Goal: Obtain resource: Download file/media

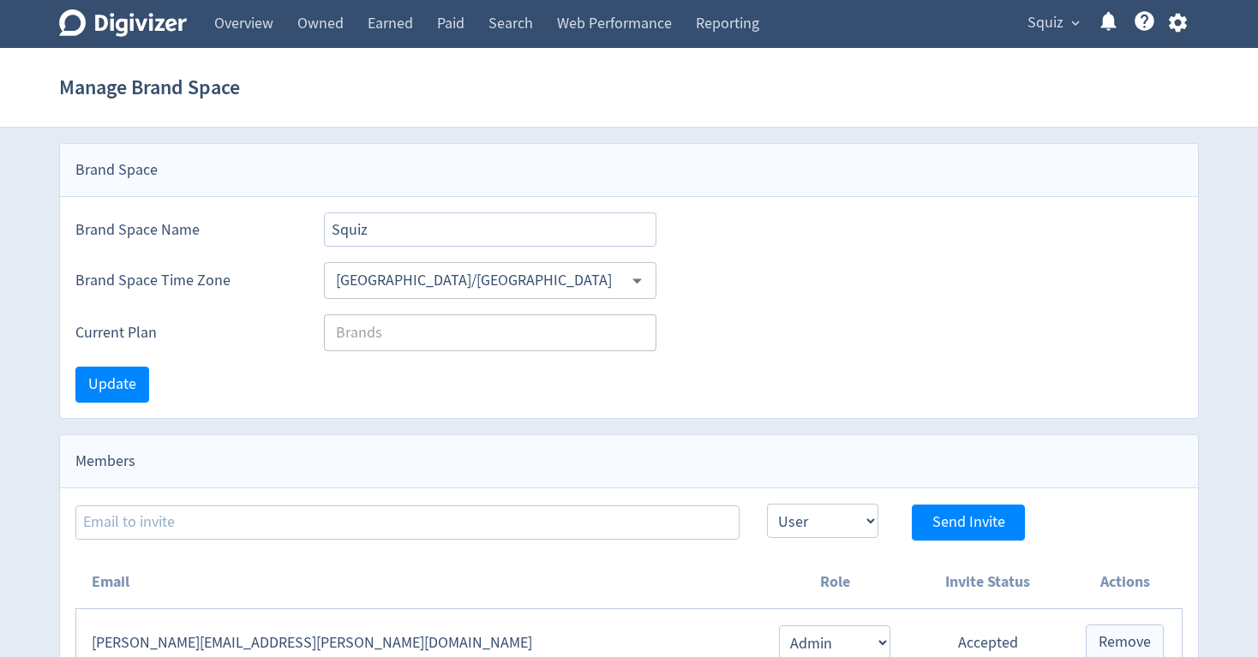
scroll to position [203, 0]
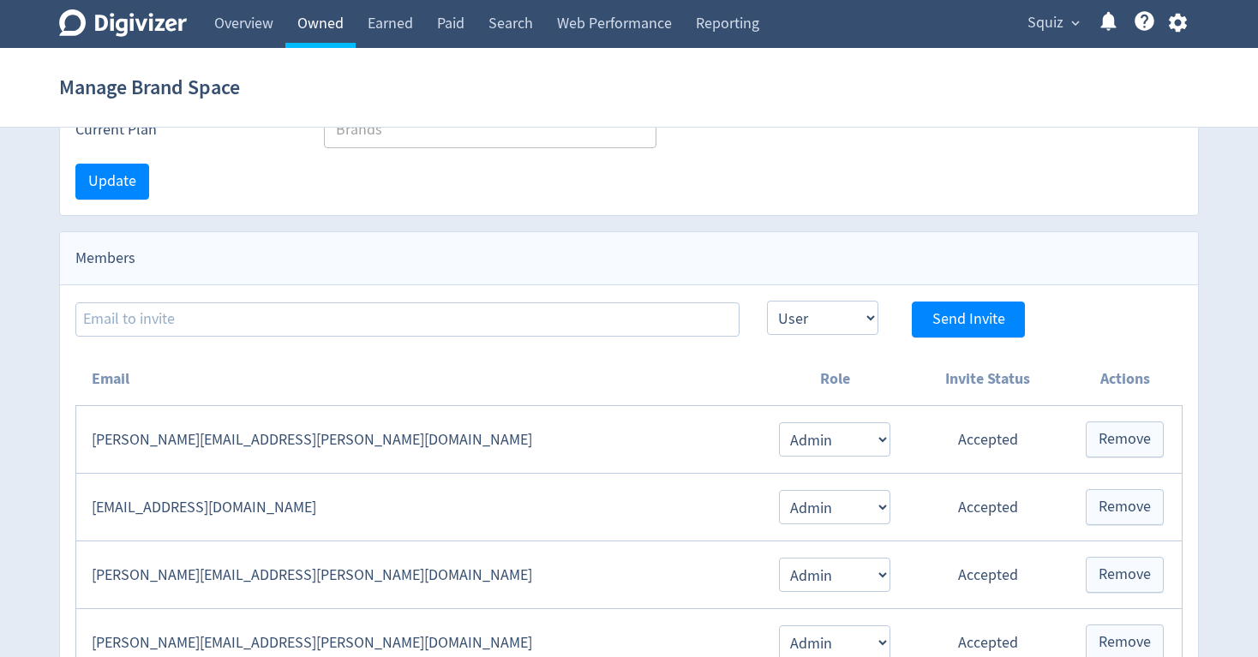
click at [321, 33] on link "Owned" at bounding box center [320, 24] width 70 height 48
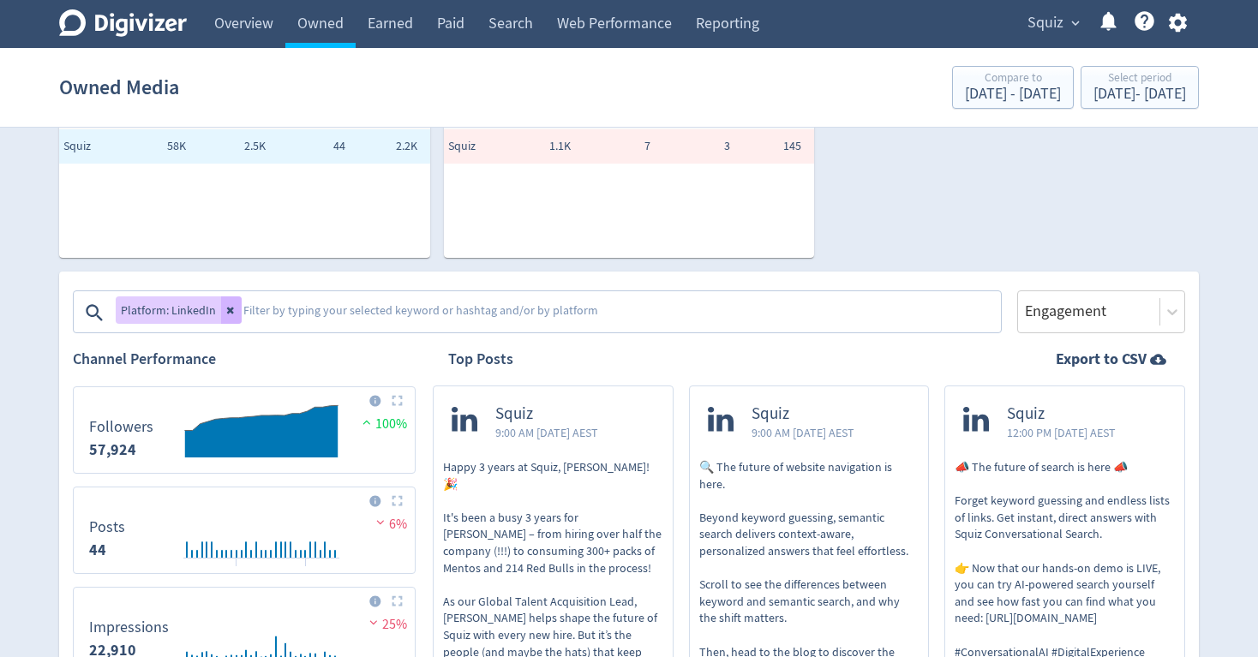
scroll to position [169, 0]
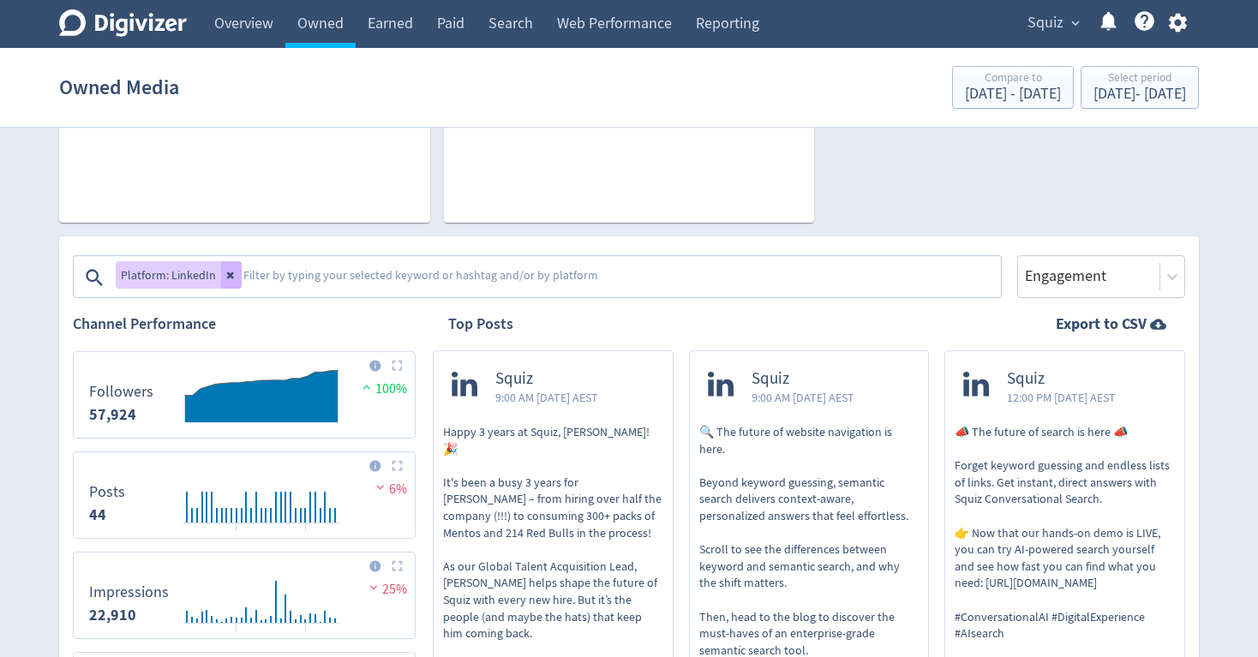
click at [393, 366] on img at bounding box center [397, 365] width 11 height 11
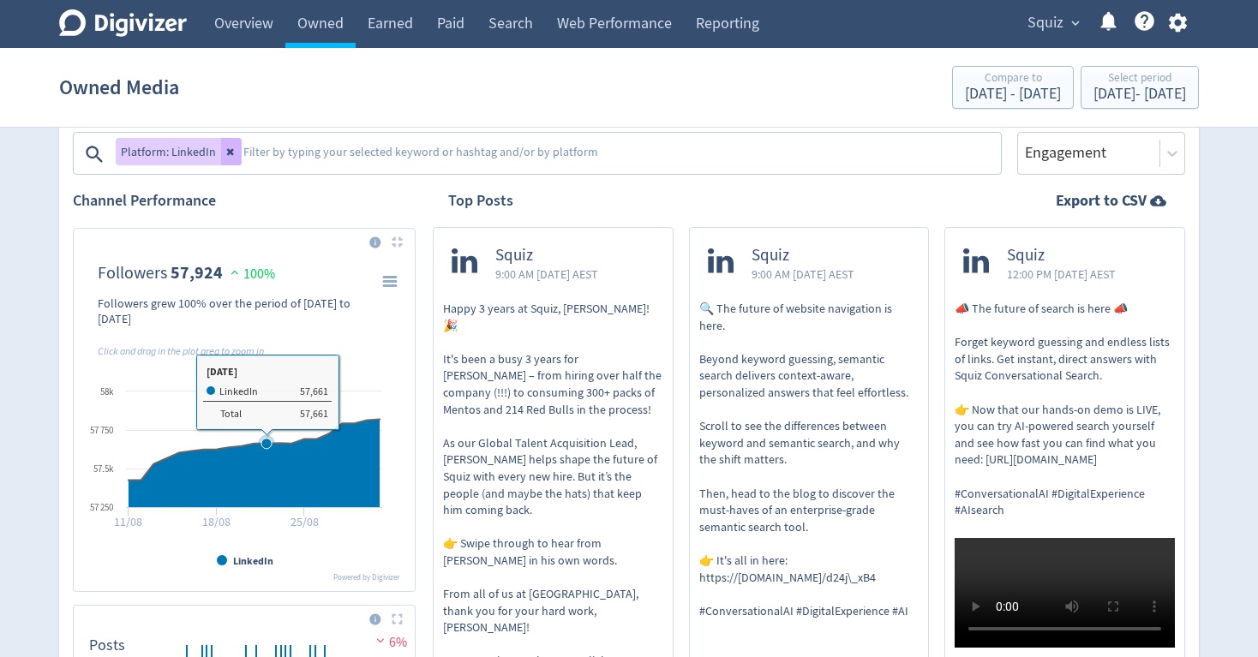
scroll to position [302, 0]
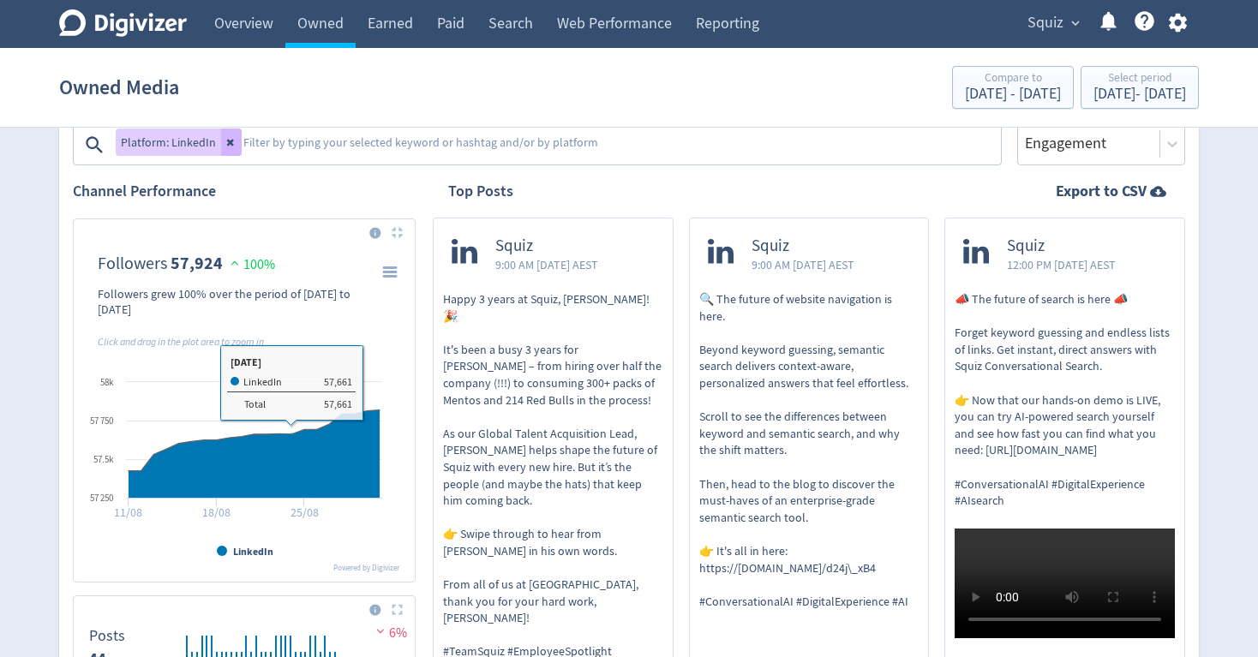
click at [387, 274] on rect "\a Followers\a 57,924\a" at bounding box center [390, 271] width 21 height 19
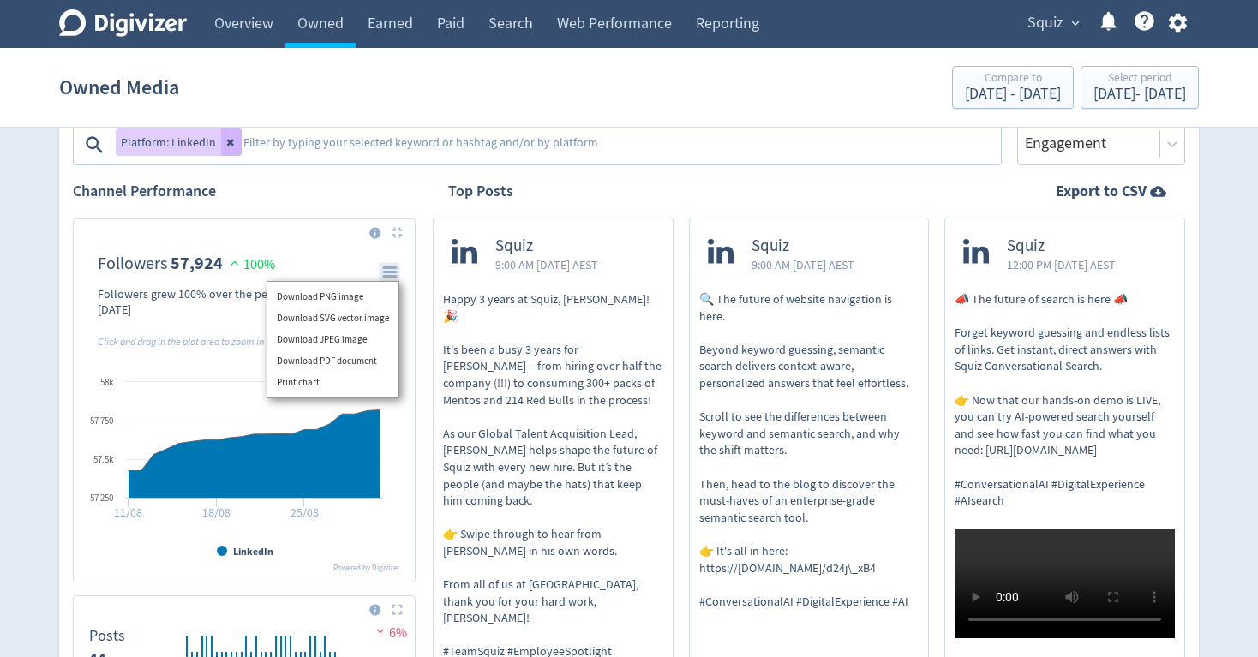
click at [387, 273] on div "Download PNG image Download SVG vector image Download JPEG image Download PDF d…" at bounding box center [333, 340] width 174 height 159
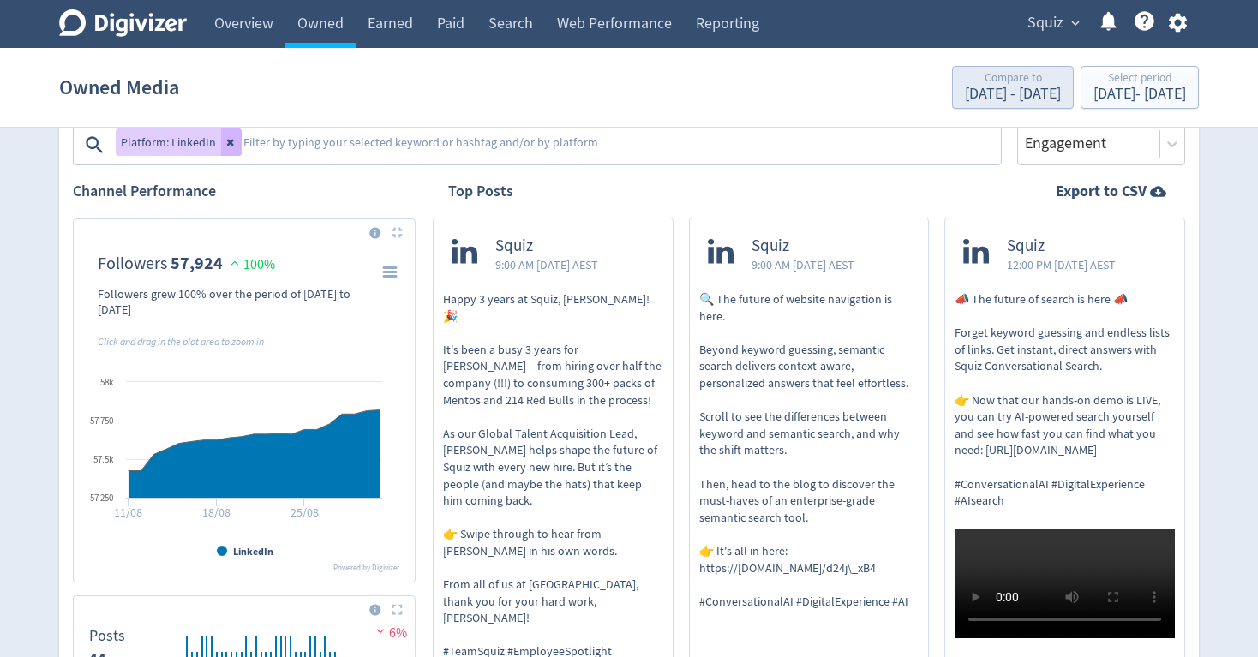
click at [965, 97] on div "[DATE] - [DATE]" at bounding box center [1013, 94] width 96 height 15
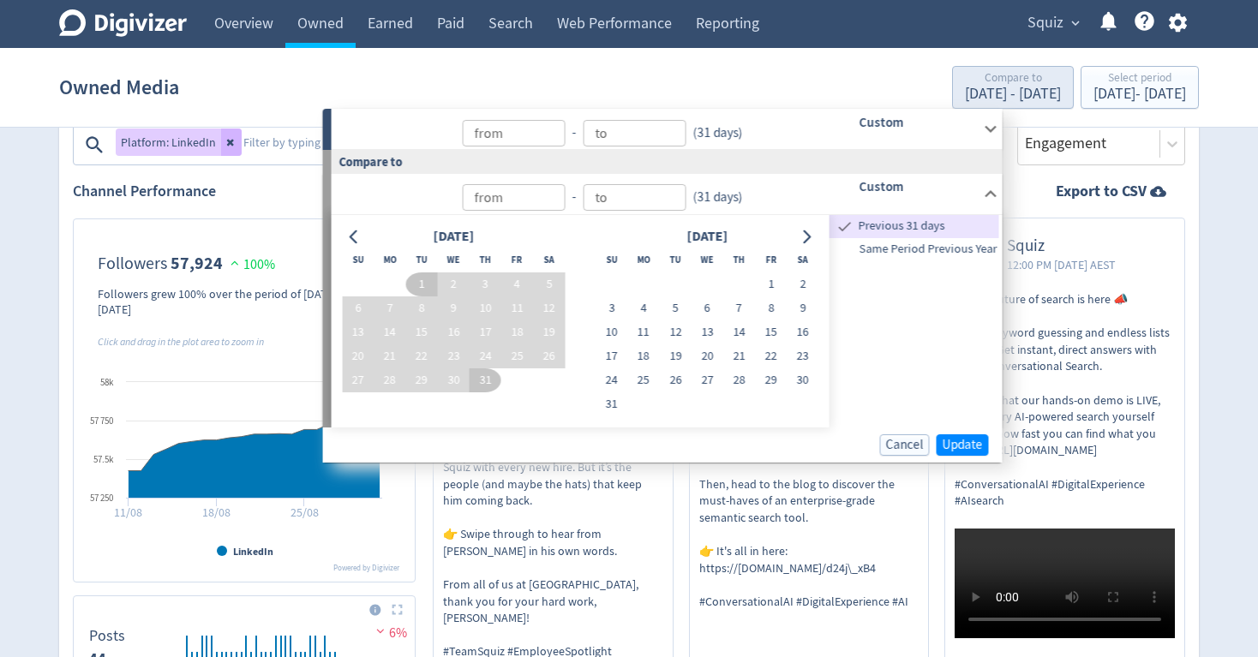
type input "[DATE]"
type input "Sep 12, 2025"
type input "Aug 01, 2025"
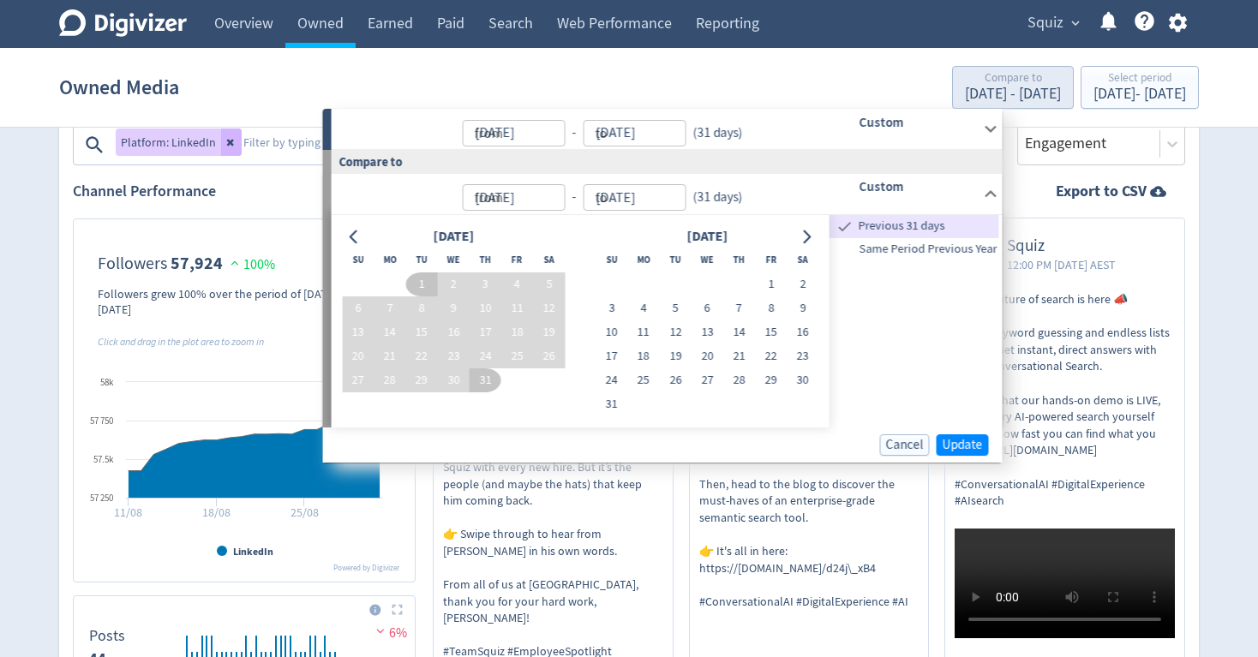
type input "Aug 31, 2025"
type input "Jul 01, 2025"
type input "Jul 31, 2025"
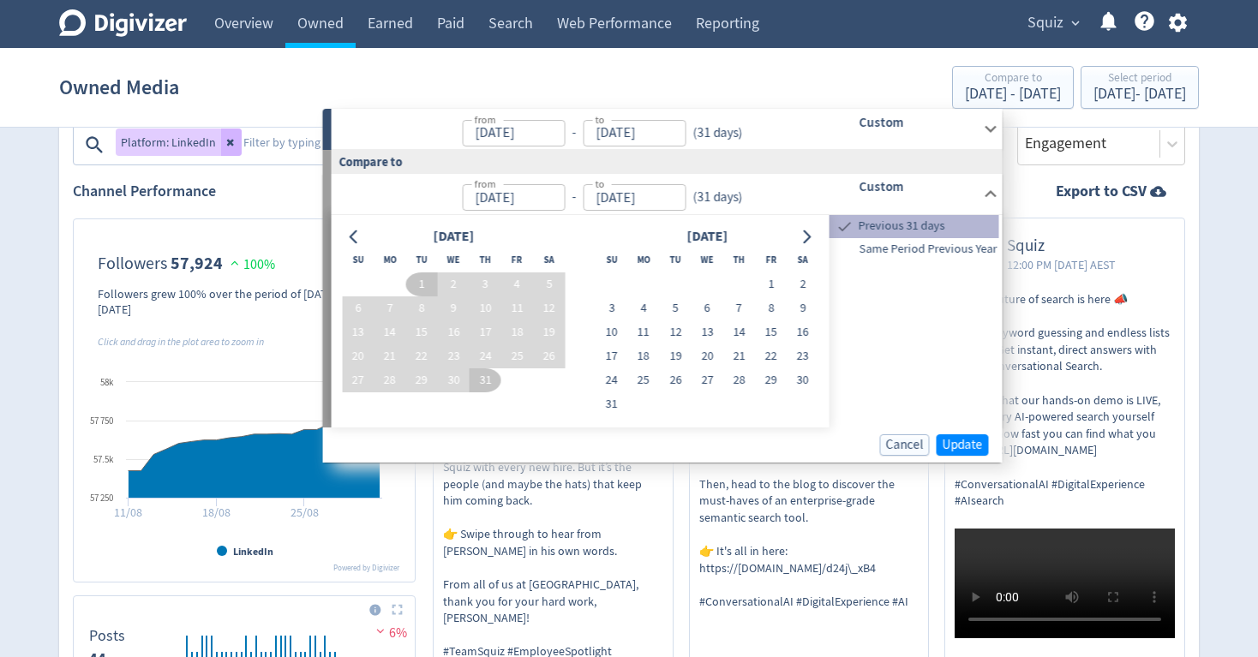
click at [896, 227] on span "Previous 31 days" at bounding box center [927, 226] width 144 height 19
click at [955, 439] on span "Update" at bounding box center [963, 445] width 40 height 13
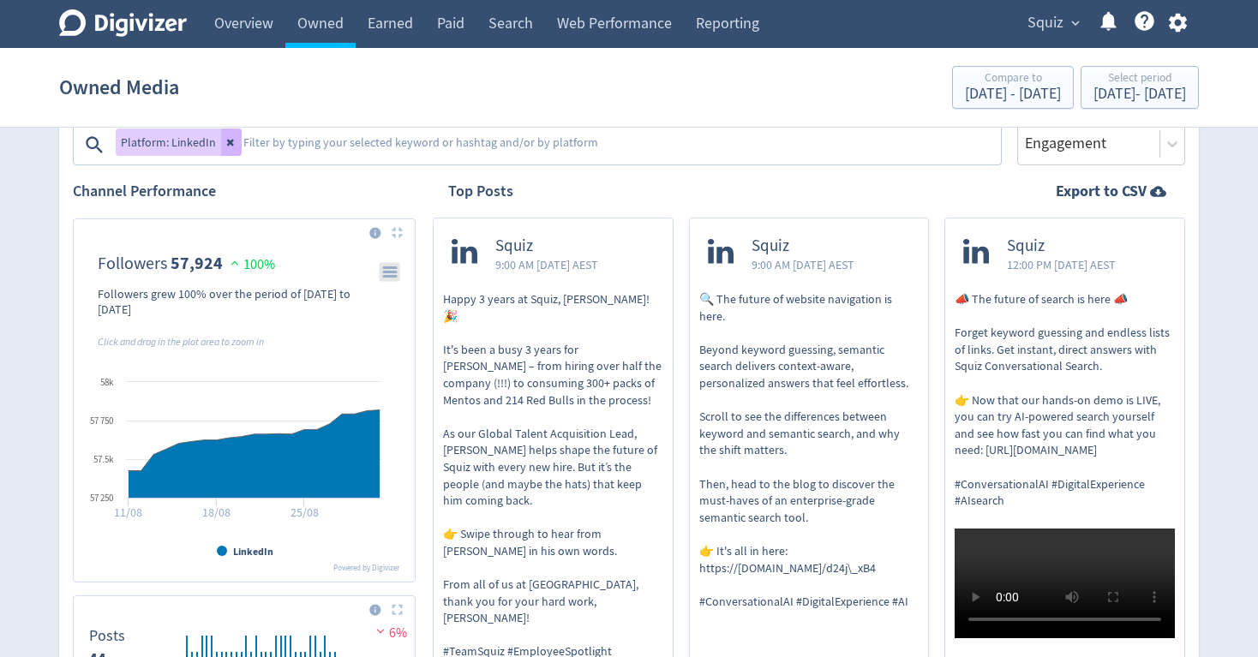
click at [393, 270] on rect "\a Followers\a 57,924\a" at bounding box center [390, 271] width 21 height 19
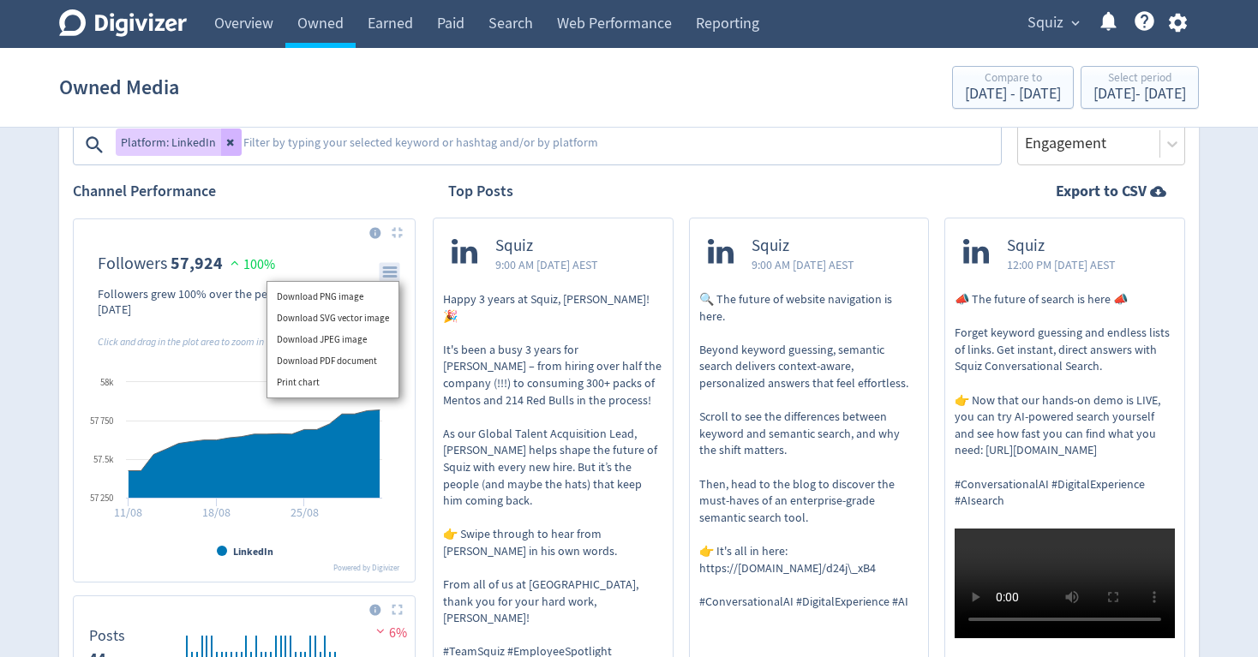
click at [398, 234] on img at bounding box center [397, 232] width 11 height 11
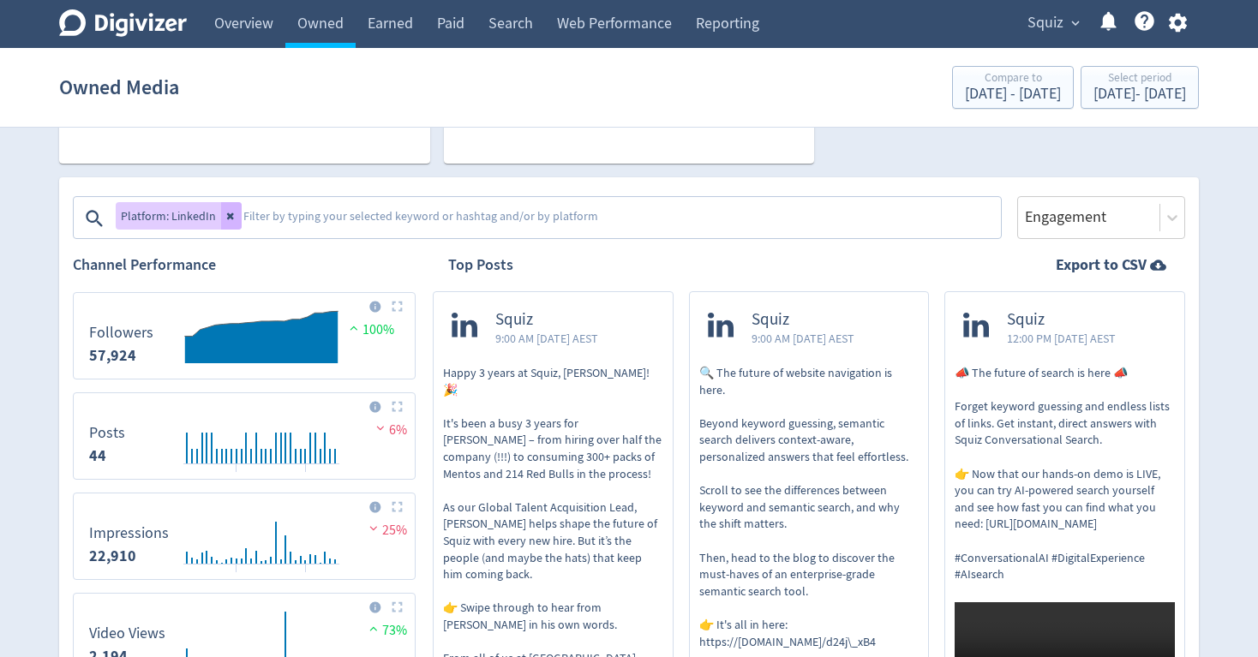
scroll to position [229, 0]
